Goal: Information Seeking & Learning: Check status

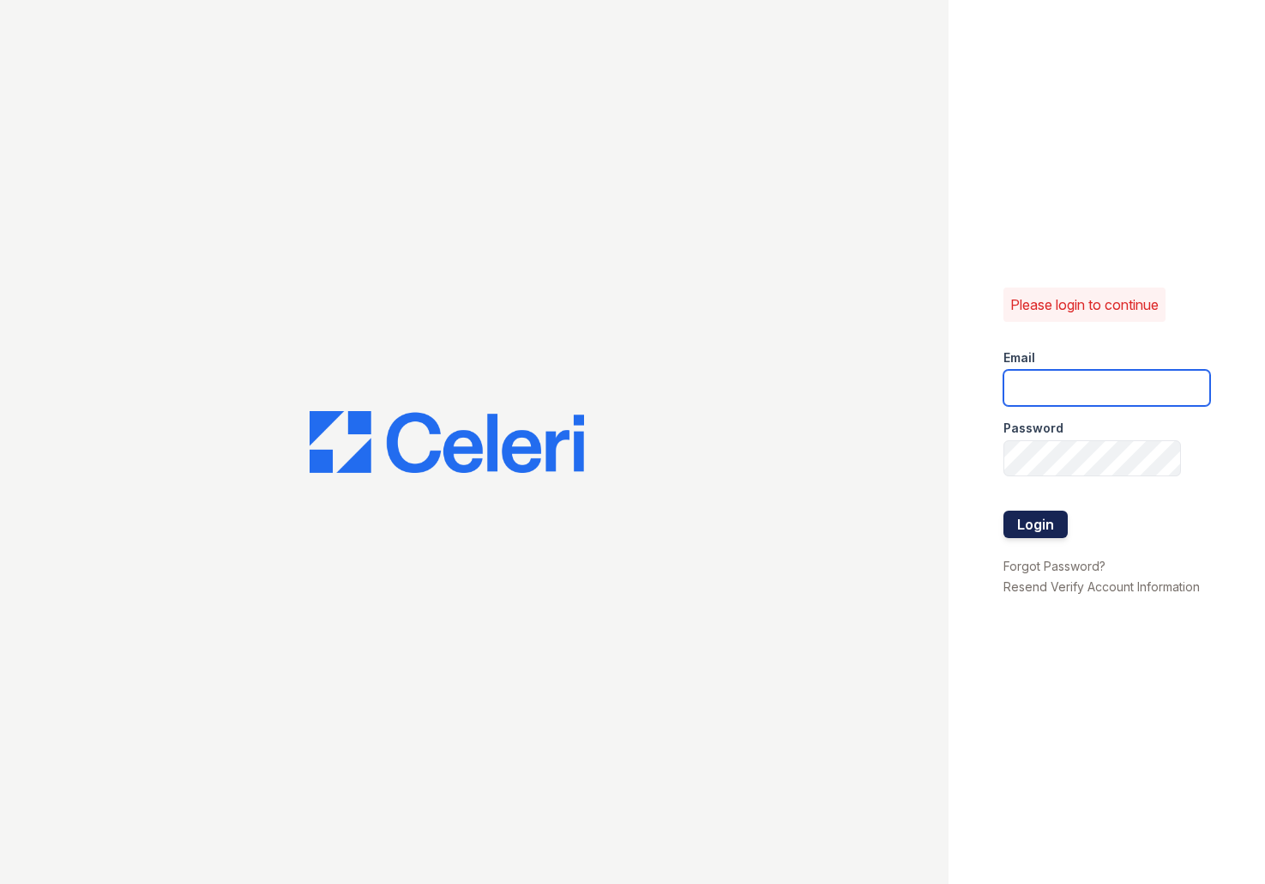
type input "apps2@av1m.com"
click at [1047, 519] on button "Login" at bounding box center [1036, 523] width 64 height 27
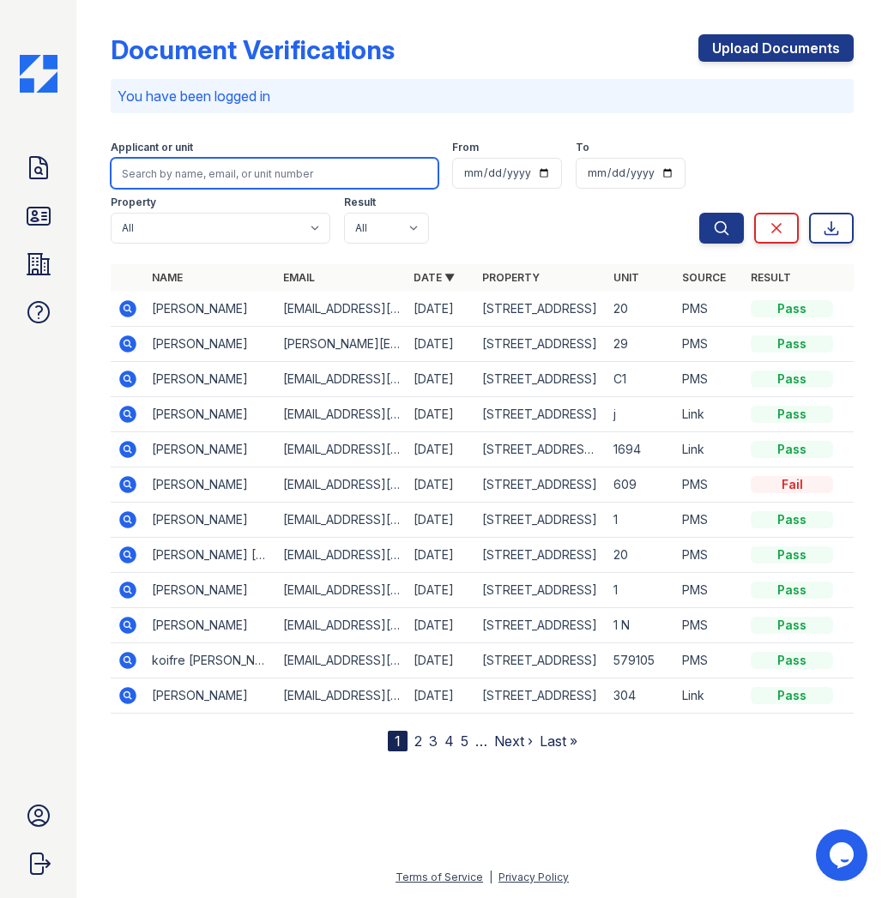
click at [282, 178] on input "search" at bounding box center [275, 173] width 328 height 31
type input "[PERSON_NAME]"
click at [699, 213] on button "Search" at bounding box center [721, 228] width 45 height 31
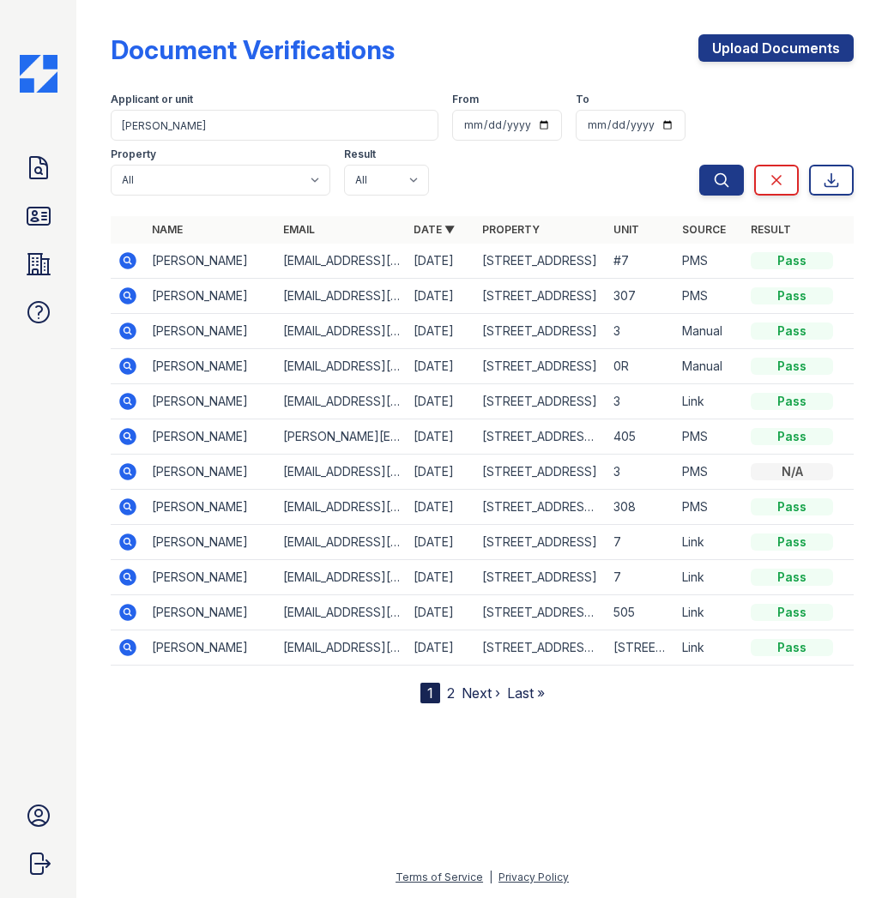
click at [131, 298] on icon at bounding box center [127, 295] width 17 height 17
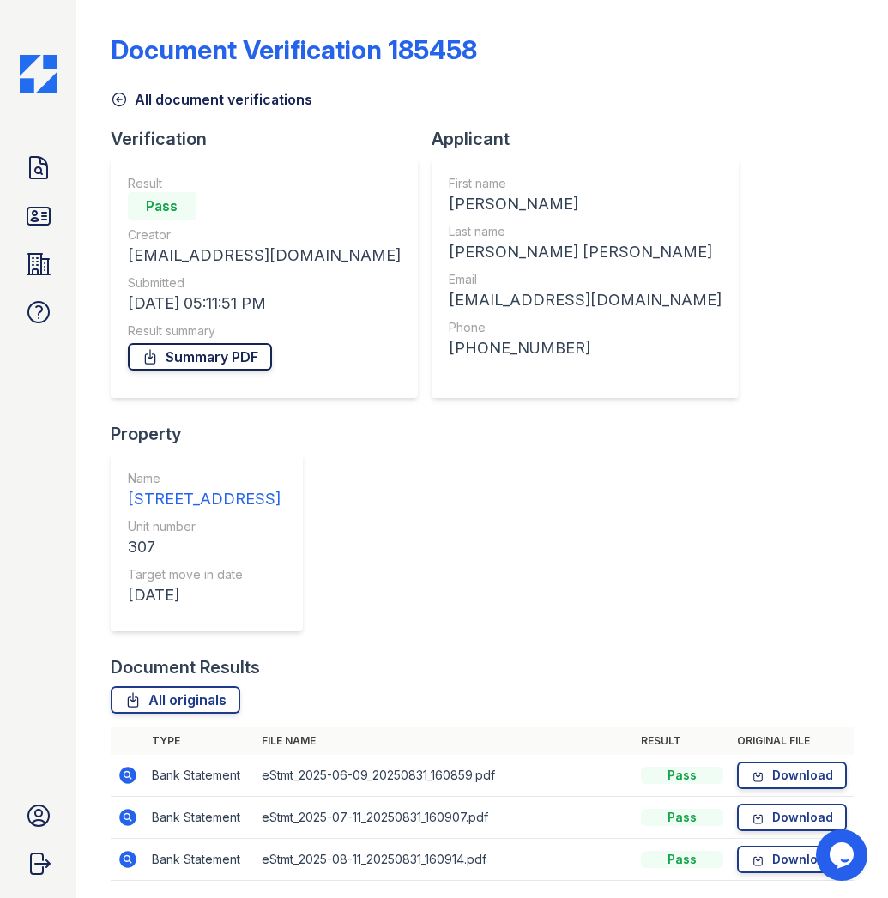
click at [210, 359] on link "Summary PDF" at bounding box center [200, 356] width 144 height 27
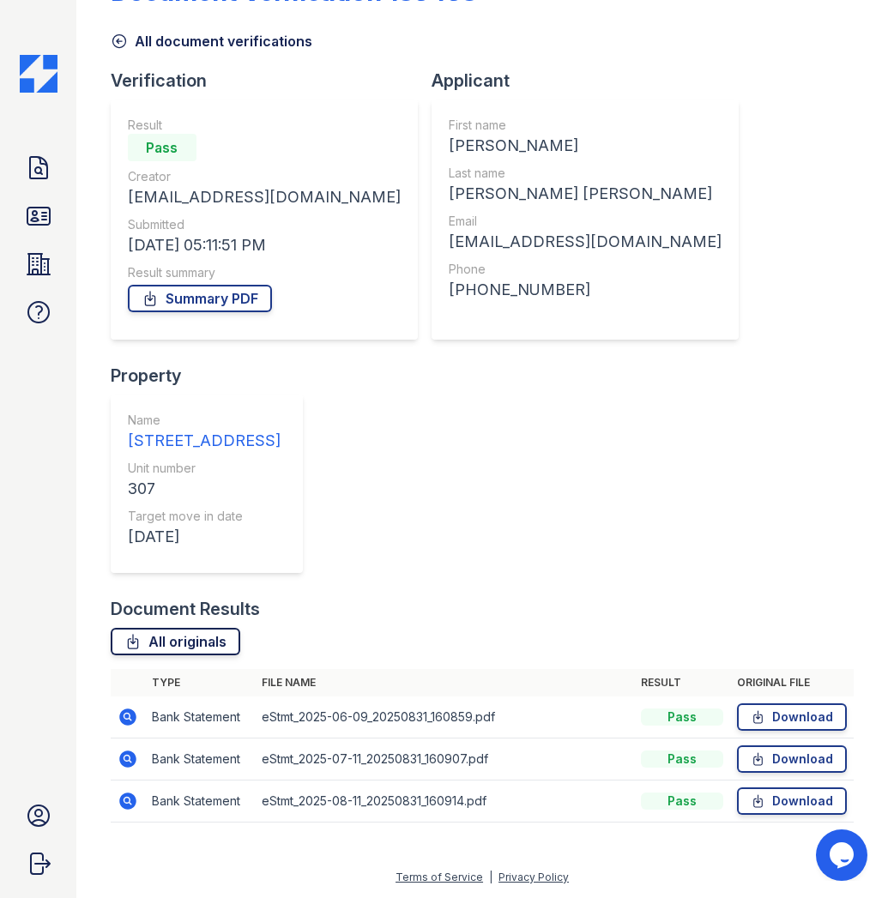
click at [189, 637] on link "All originals" at bounding box center [176, 641] width 130 height 27
click at [39, 212] on icon at bounding box center [38, 215] width 27 height 27
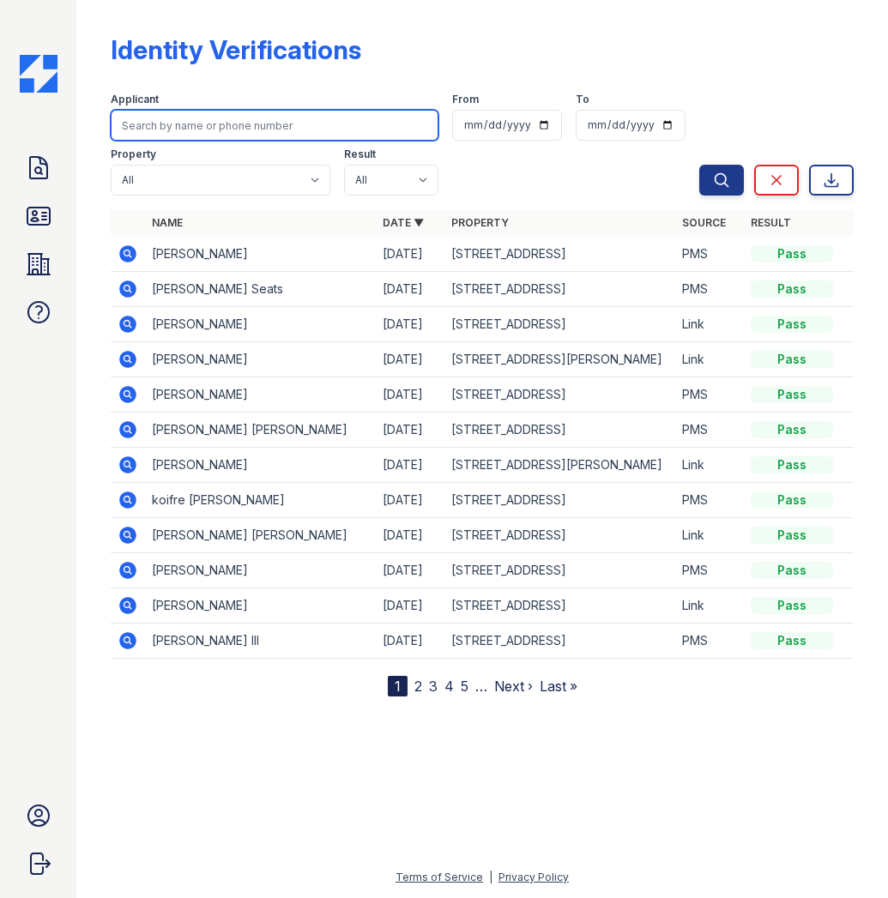
click at [192, 130] on input "search" at bounding box center [275, 125] width 328 height 31
type input "JOhn"
click at [699, 165] on button "Search" at bounding box center [721, 180] width 45 height 31
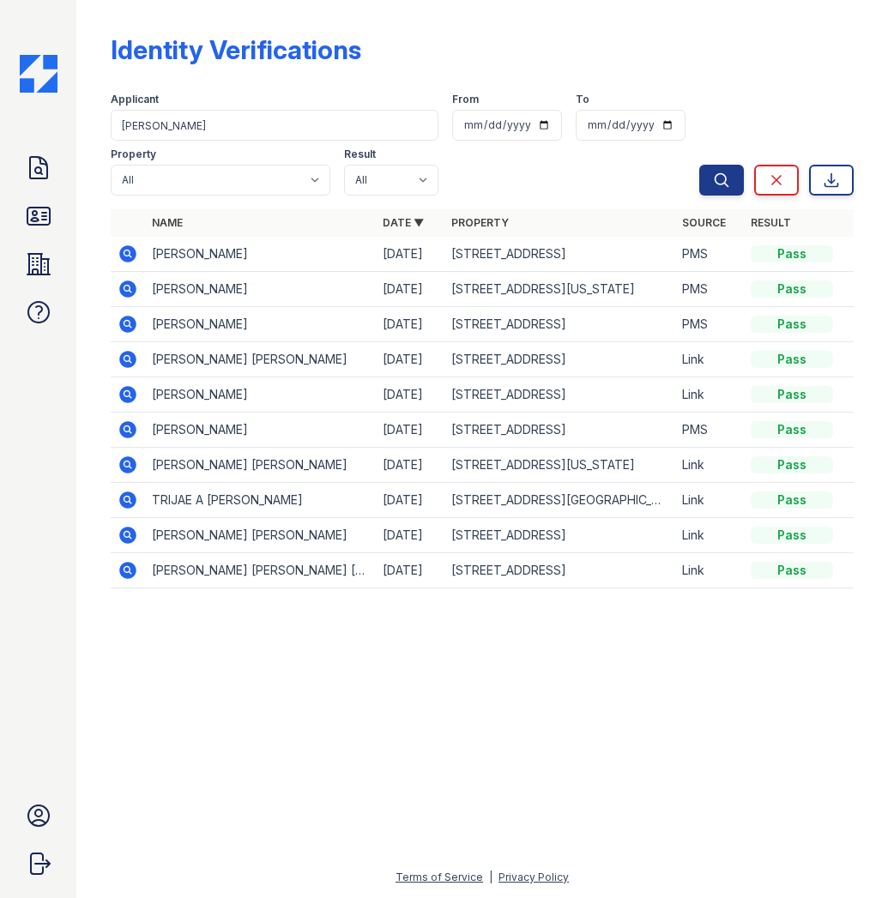
click at [130, 257] on icon at bounding box center [128, 254] width 21 height 21
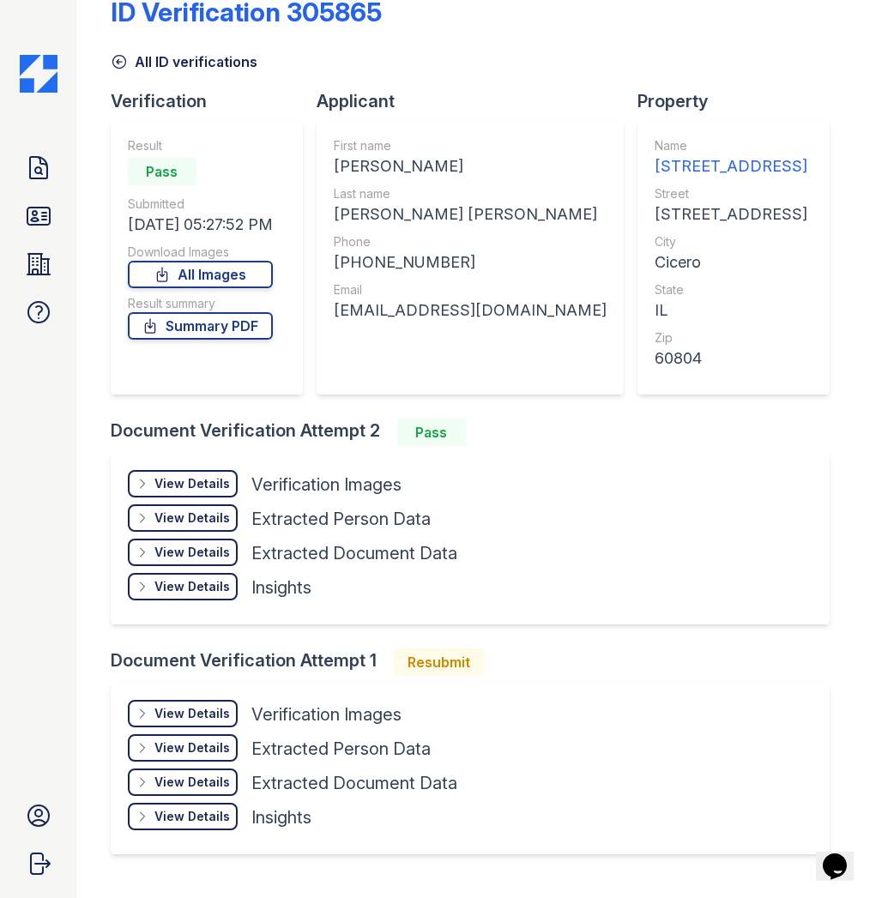
scroll to position [76, 0]
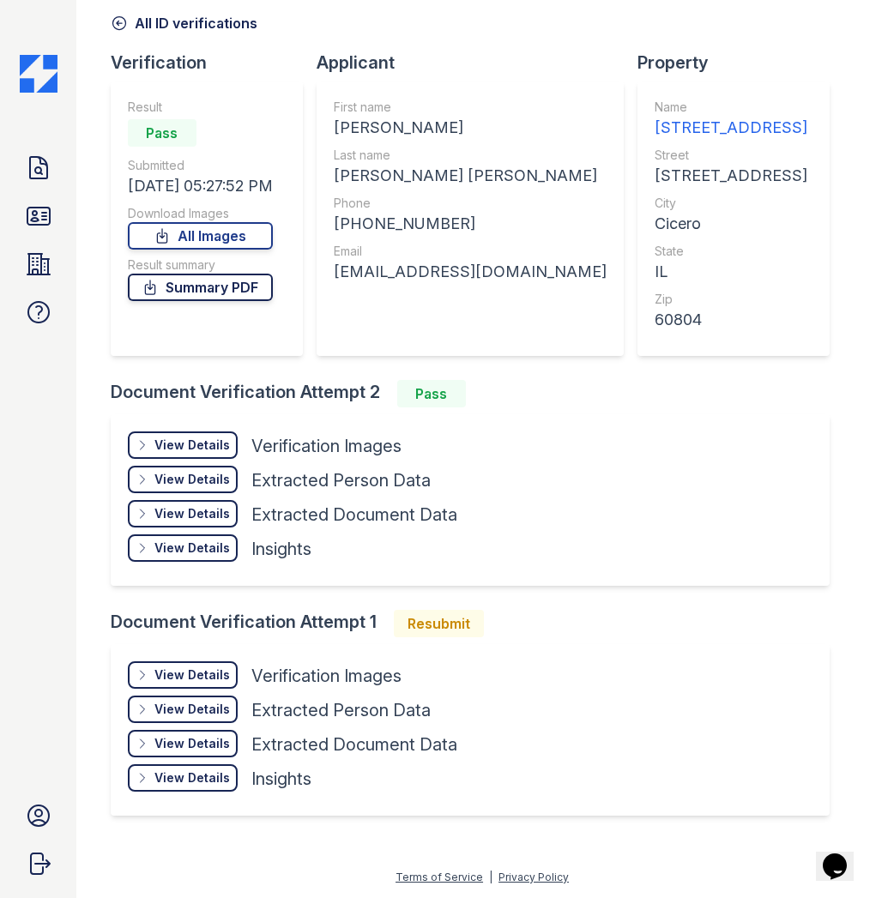
click at [184, 281] on link "Summary PDF" at bounding box center [200, 287] width 145 height 27
click at [186, 236] on link "All Images" at bounding box center [200, 235] width 145 height 27
click at [205, 237] on link "All Images" at bounding box center [200, 235] width 145 height 27
click at [212, 237] on link "All Images" at bounding box center [200, 235] width 145 height 27
click at [45, 273] on icon at bounding box center [38, 263] width 27 height 27
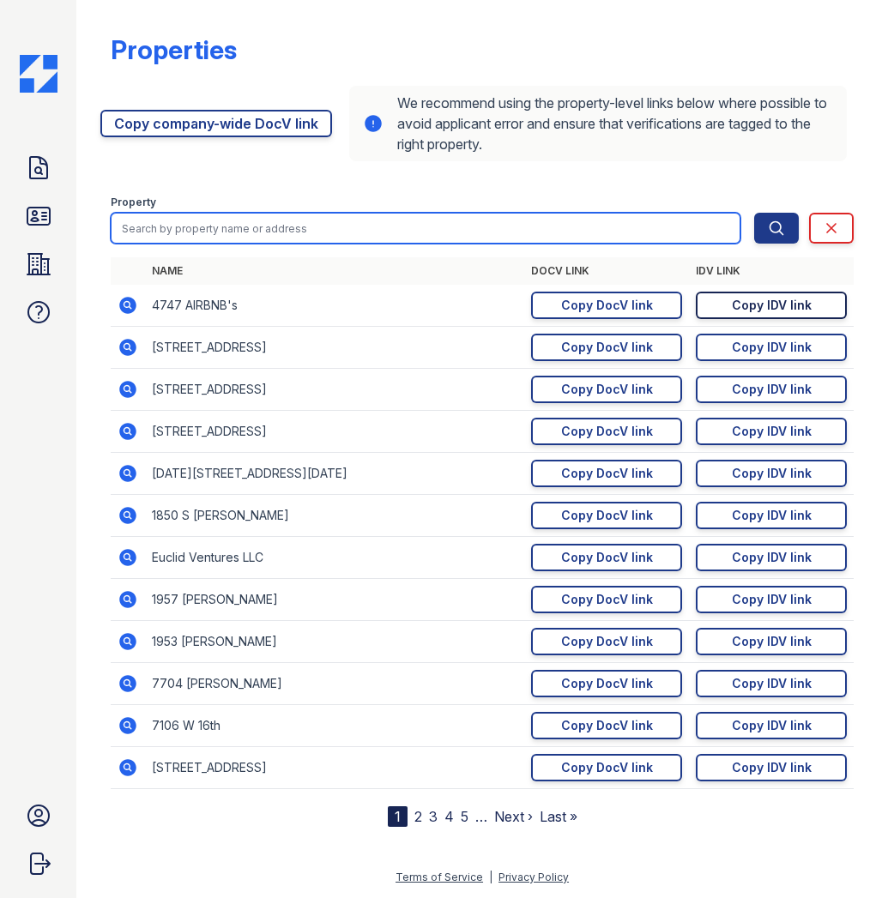
drag, startPoint x: 296, startPoint y: 220, endPoint x: 815, endPoint y: 299, distance: 524.8
click at [296, 220] on input "search" at bounding box center [426, 228] width 630 height 31
type input "2123"
click at [754, 213] on button "Search" at bounding box center [776, 228] width 45 height 31
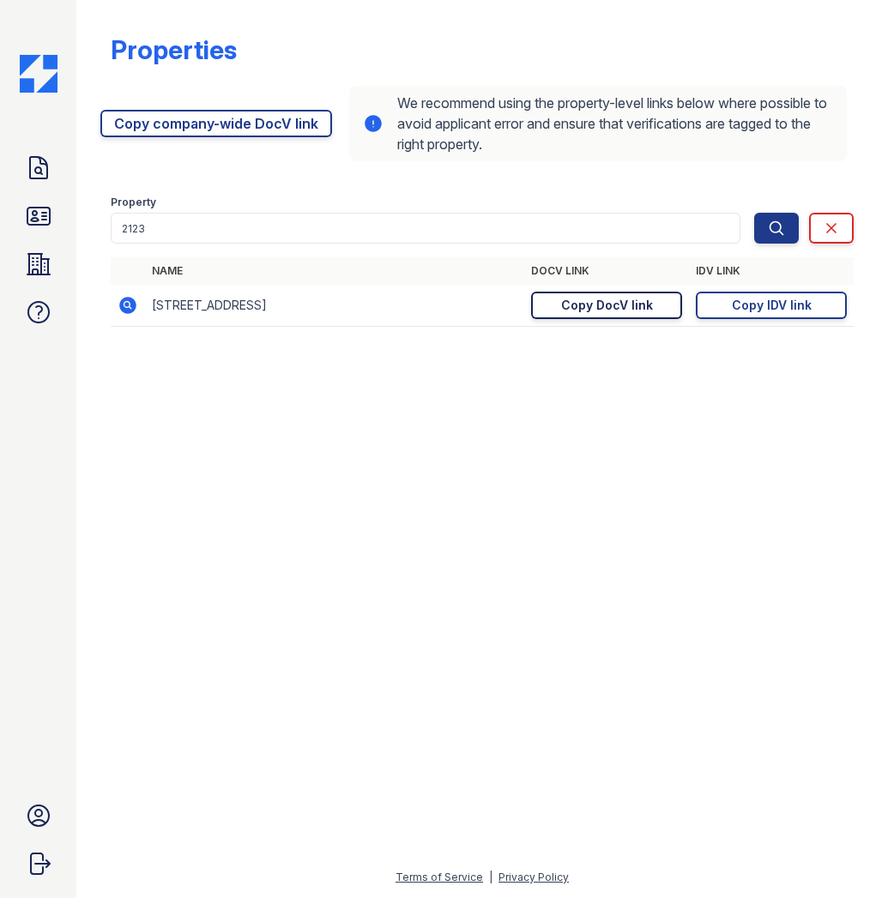
click at [603, 305] on div "Copy DocV link" at bounding box center [607, 305] width 92 height 17
click at [593, 307] on div "Copy DocV link" at bounding box center [607, 305] width 92 height 17
click at [45, 171] on icon at bounding box center [38, 167] width 27 height 27
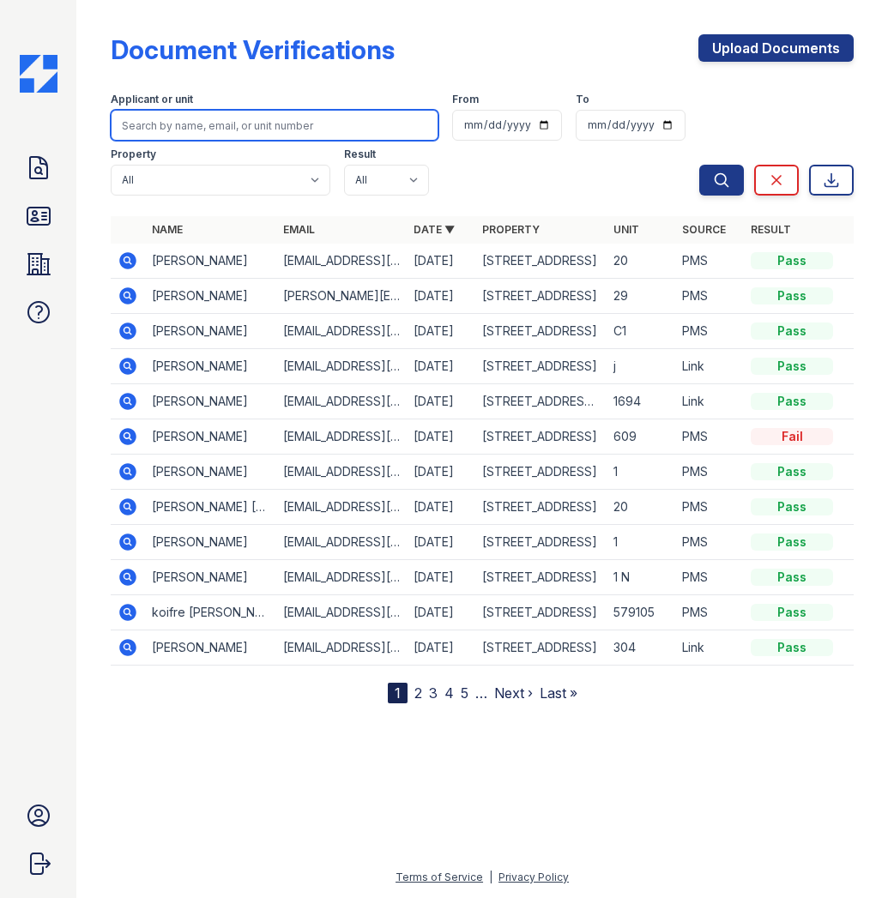
click at [200, 130] on input "search" at bounding box center [275, 125] width 328 height 31
type input "Diana"
click at [699, 165] on button "Search" at bounding box center [721, 180] width 45 height 31
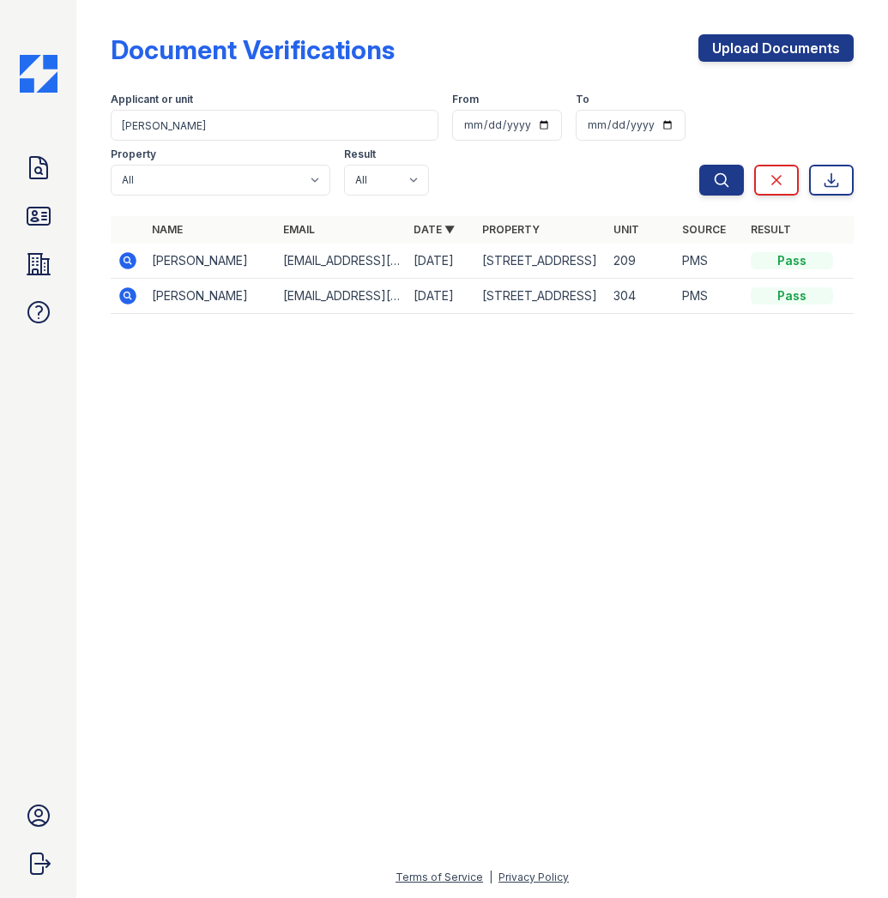
click at [134, 262] on icon at bounding box center [127, 260] width 17 height 17
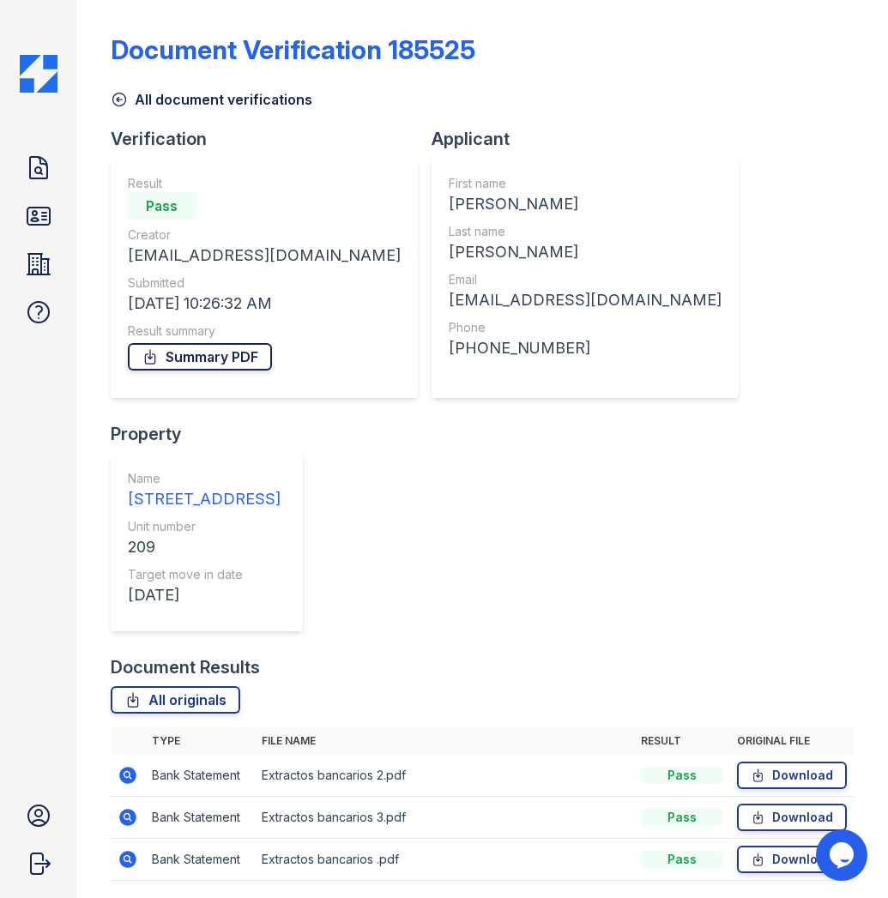
click at [193, 356] on link "Summary PDF" at bounding box center [200, 356] width 144 height 27
click at [178, 686] on link "All originals" at bounding box center [176, 699] width 130 height 27
click at [34, 220] on icon at bounding box center [38, 216] width 22 height 17
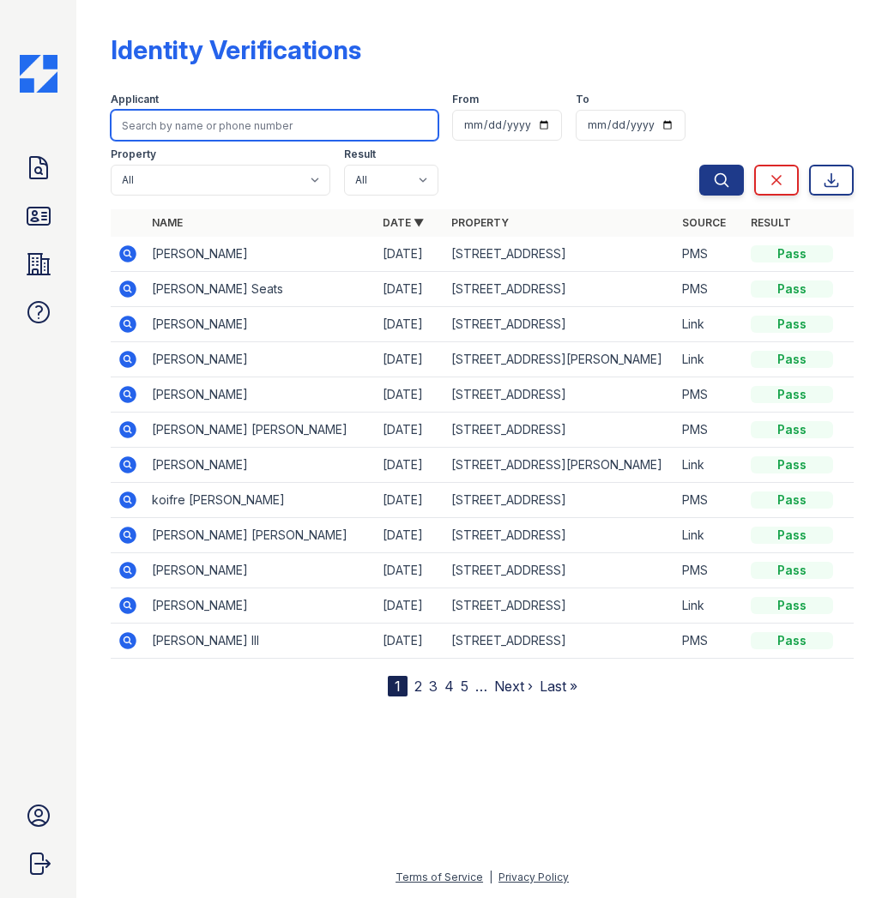
click at [206, 129] on input "search" at bounding box center [275, 125] width 328 height 31
type input "Diana"
click at [699, 165] on button "Search" at bounding box center [721, 180] width 45 height 31
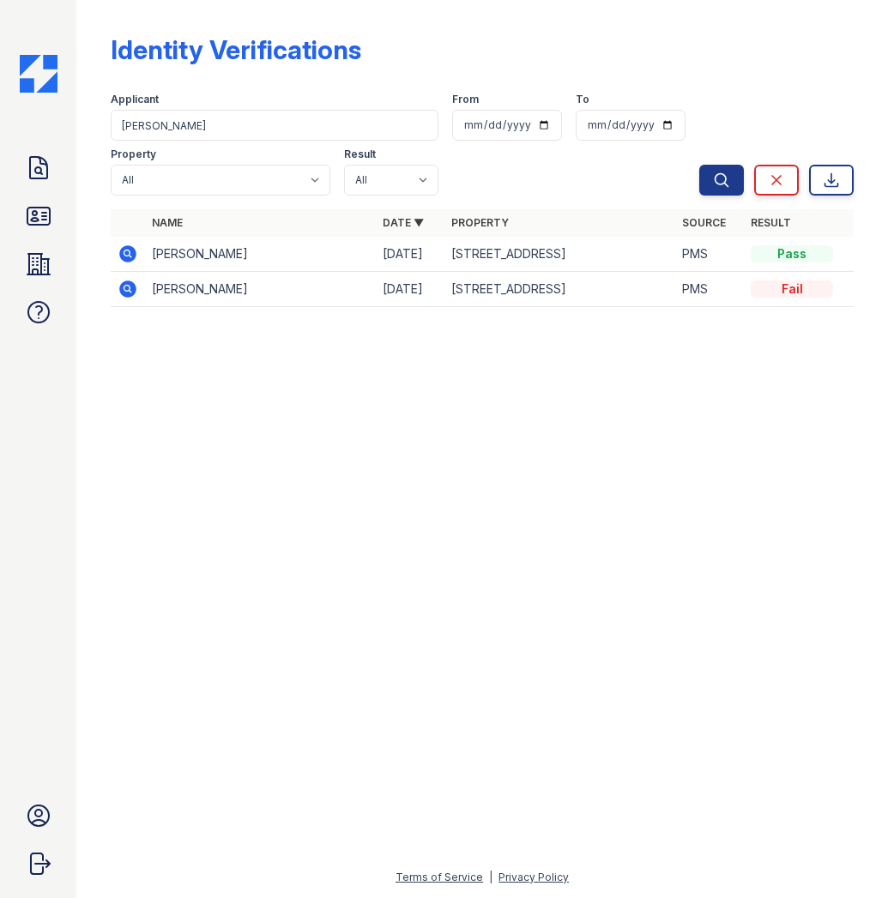
click at [130, 254] on icon at bounding box center [127, 253] width 17 height 17
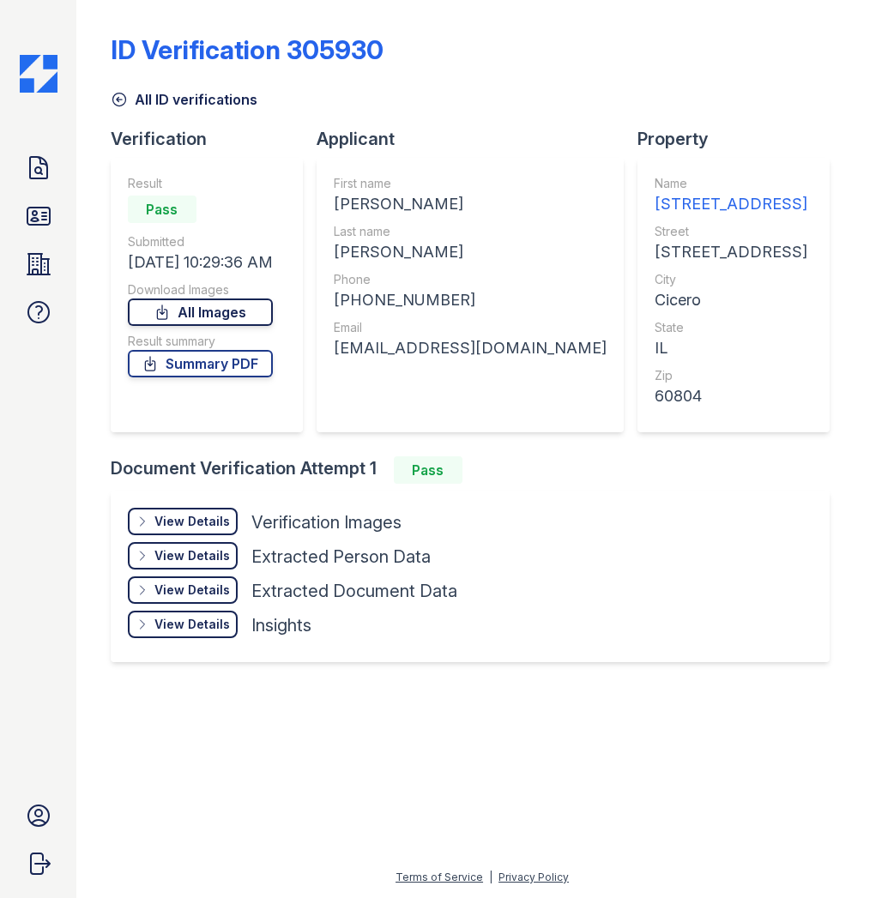
click at [233, 315] on link "All Images" at bounding box center [200, 312] width 145 height 27
click at [185, 365] on link "Summary PDF" at bounding box center [200, 363] width 145 height 27
